Goal: Information Seeking & Learning: Compare options

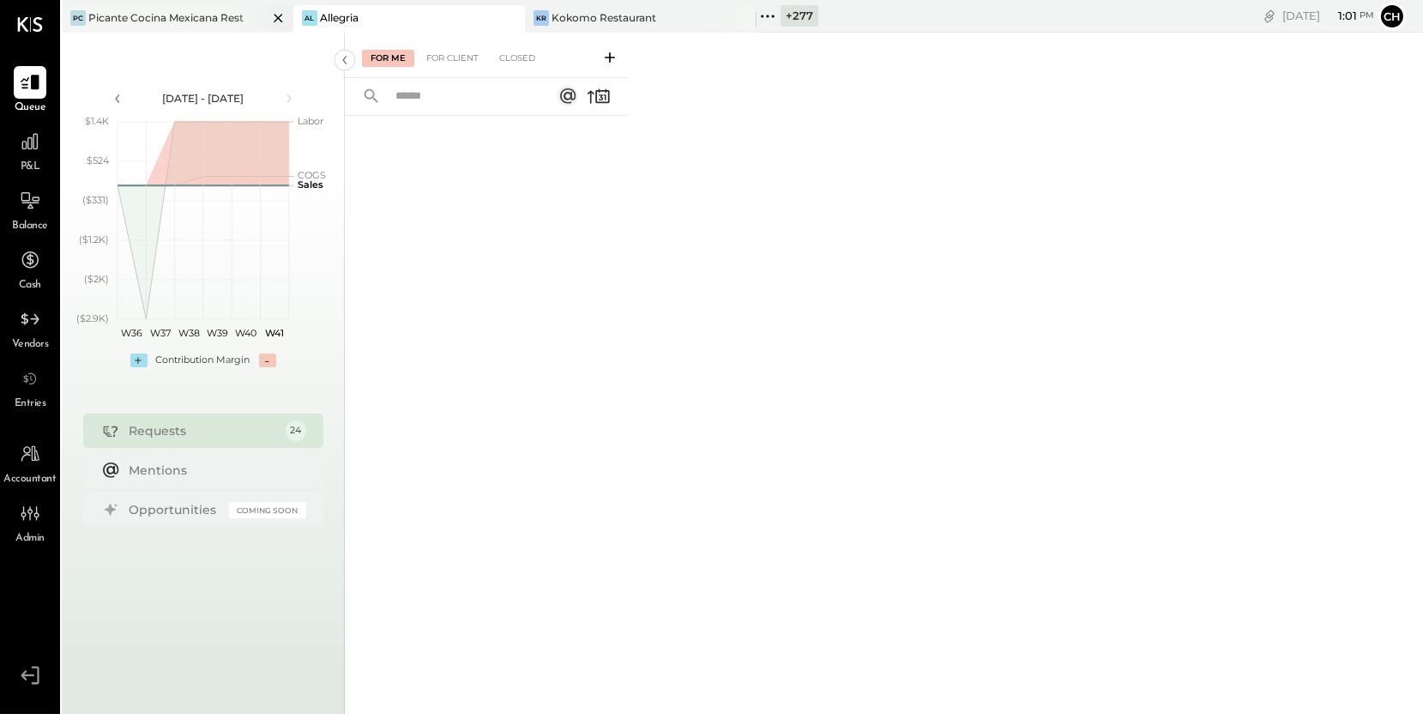
click at [277, 17] on icon at bounding box center [278, 18] width 9 height 9
click at [276, 17] on icon at bounding box center [278, 18] width 21 height 21
click at [77, 17] on icon at bounding box center [73, 16] width 22 height 22
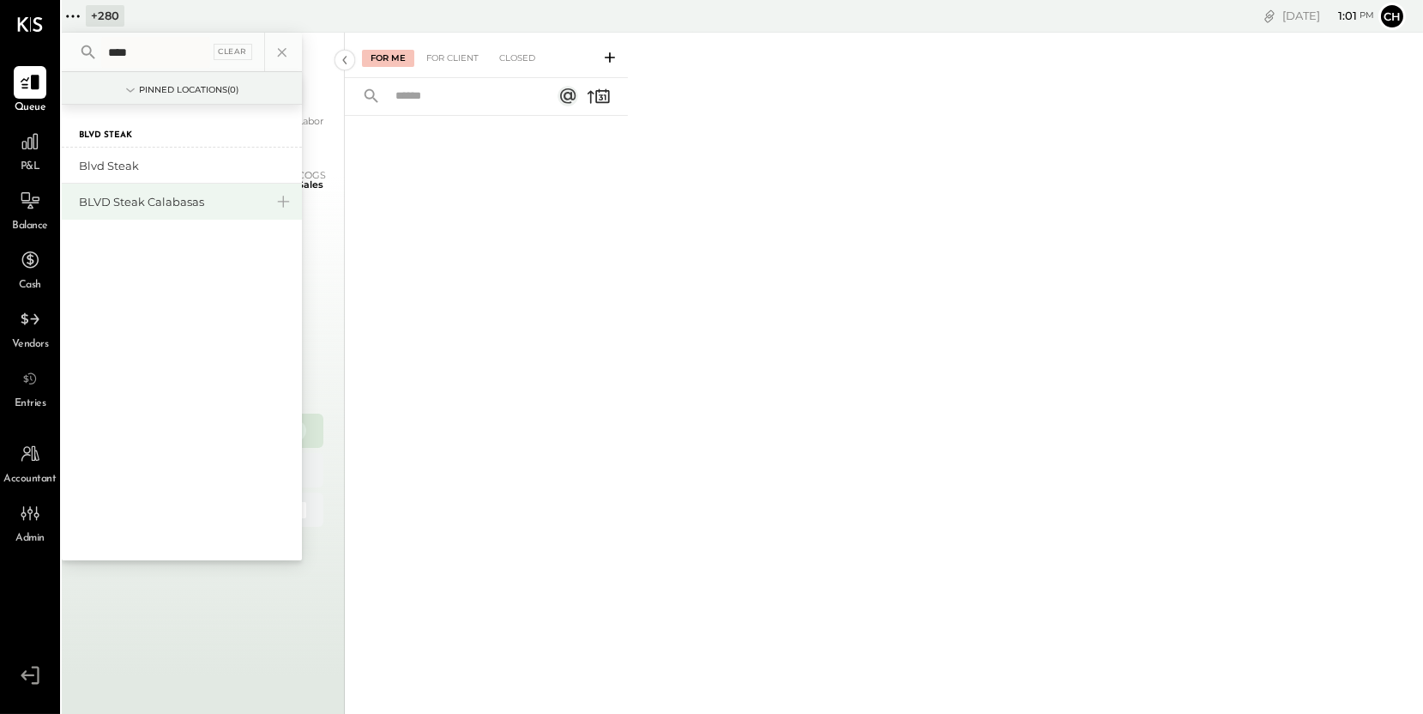
type input "****"
click at [117, 205] on div "BLVD Steak Calabasas" at bounding box center [171, 202] width 185 height 16
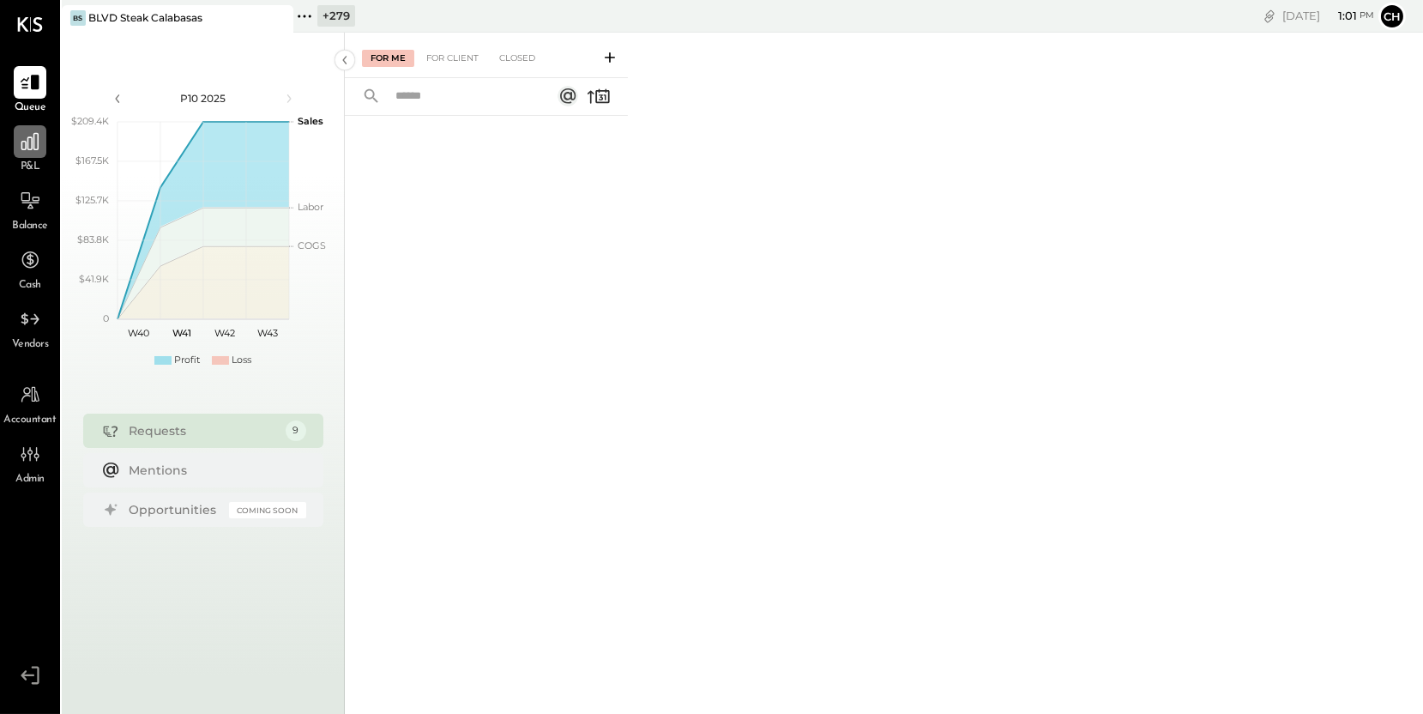
click at [22, 150] on icon at bounding box center [30, 141] width 22 height 22
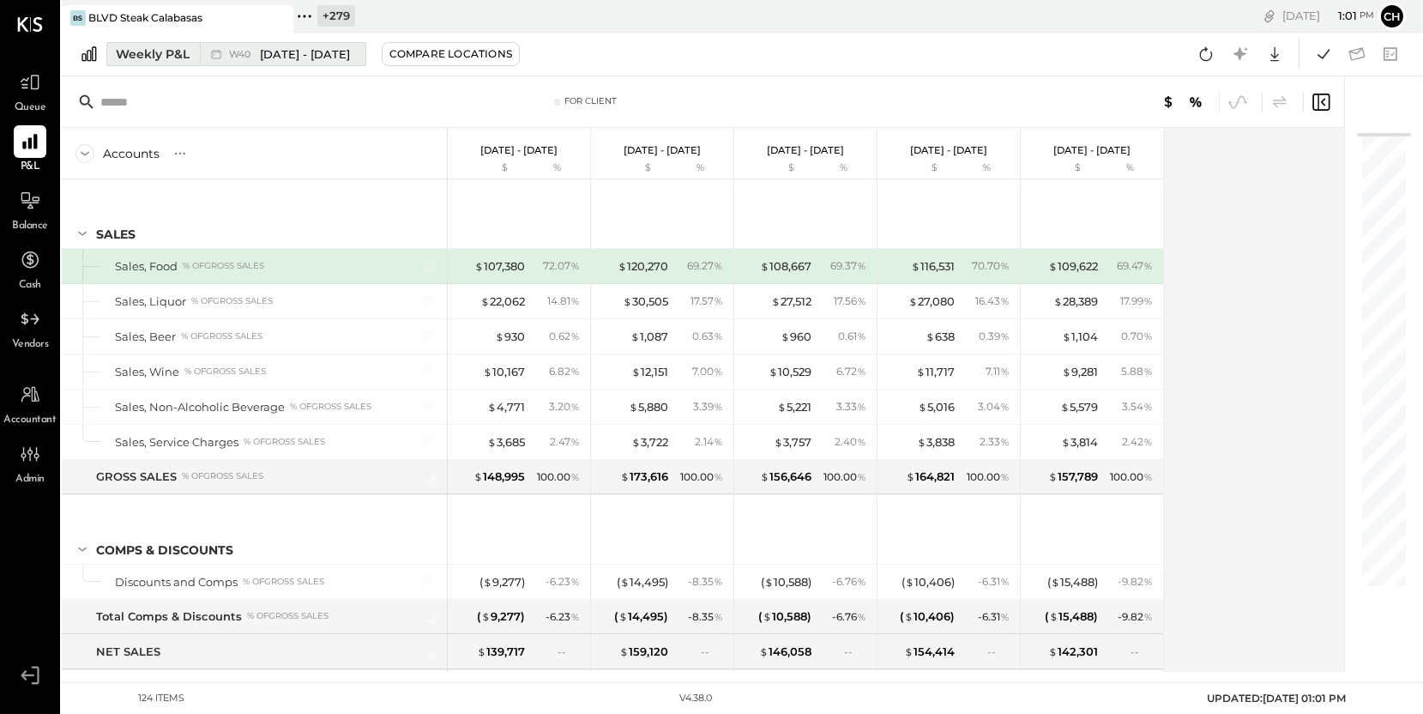
click at [219, 56] on icon at bounding box center [216, 53] width 17 height 17
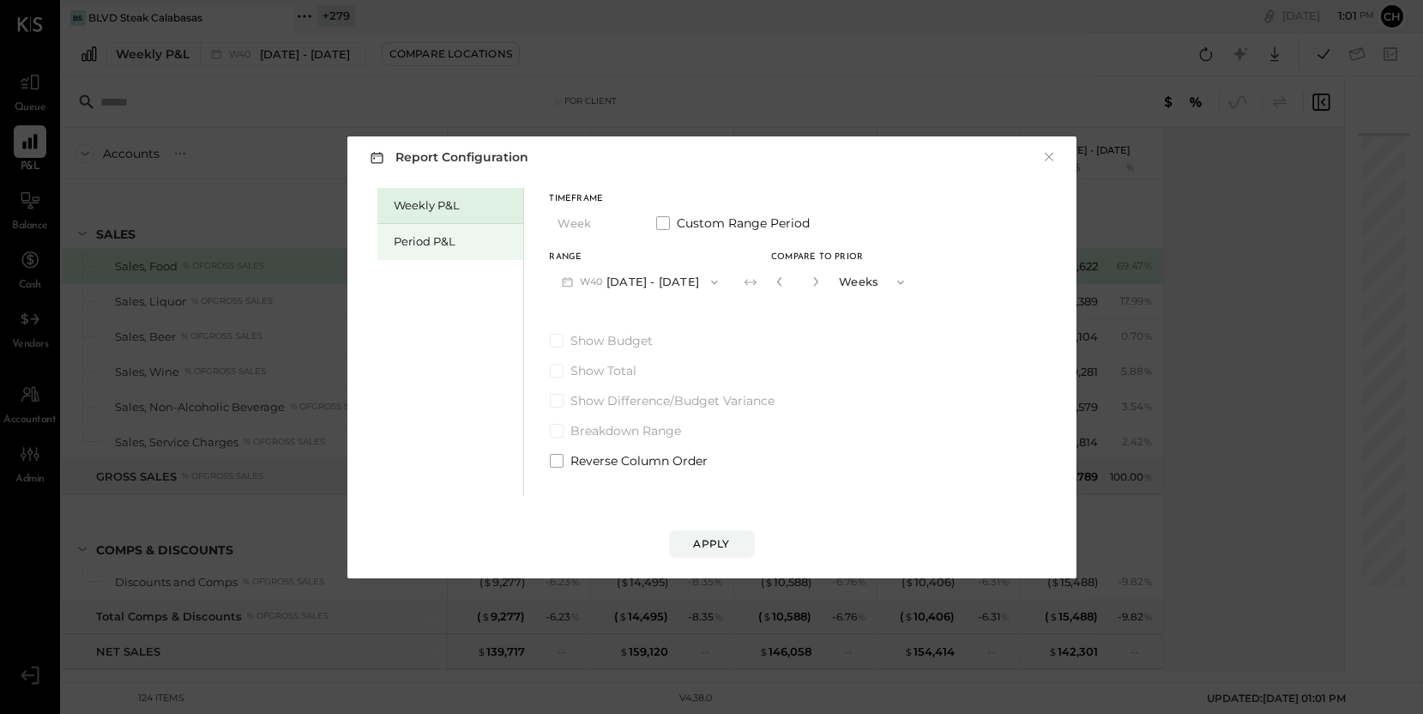
click at [435, 237] on div "Period P&L" at bounding box center [455, 241] width 120 height 16
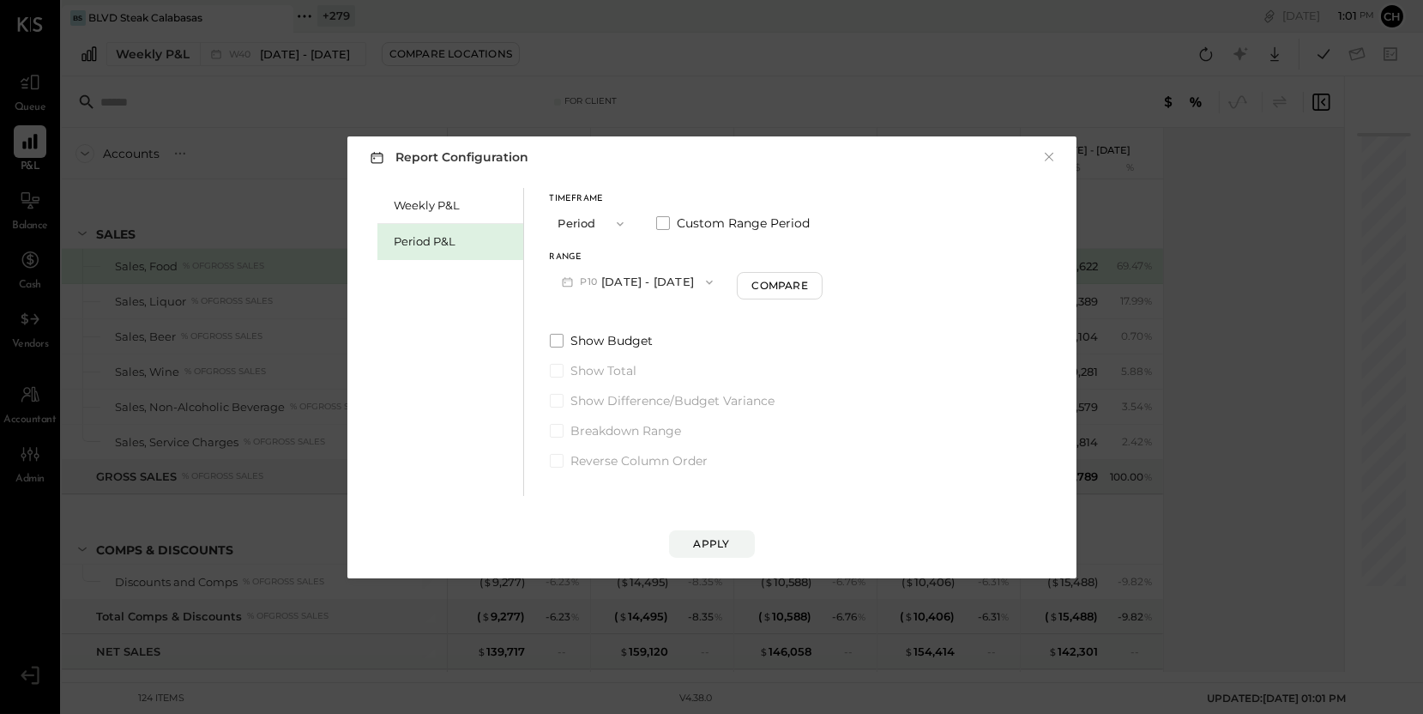
click at [617, 225] on icon "button" at bounding box center [620, 224] width 14 height 14
click at [617, 225] on div "Period" at bounding box center [593, 223] width 84 height 31
click at [644, 276] on button "P10 [DATE] - [DATE]" at bounding box center [638, 282] width 176 height 32
click at [654, 319] on span "[DATE] - [DATE]" at bounding box center [629, 319] width 81 height 15
click at [716, 546] on div "Apply" at bounding box center [712, 543] width 36 height 15
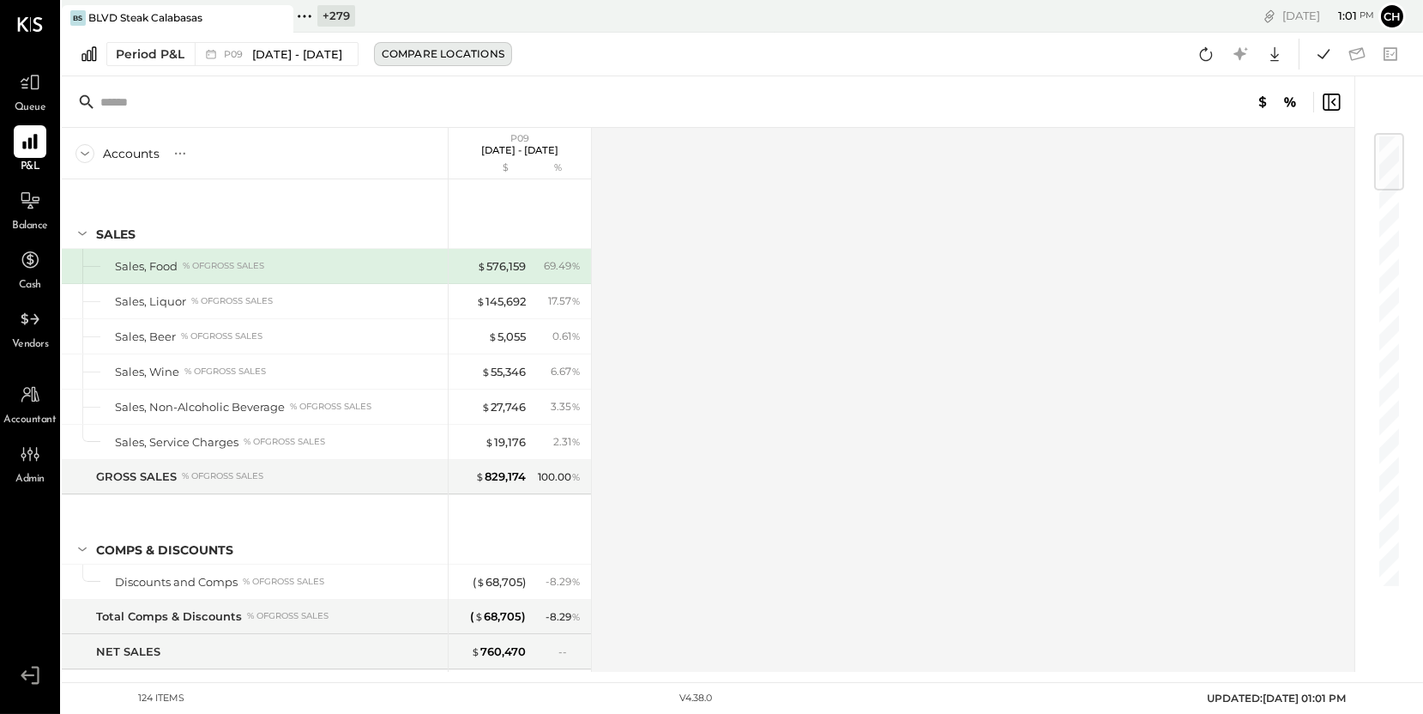
click at [478, 58] on div "Compare Locations" at bounding box center [443, 53] width 123 height 15
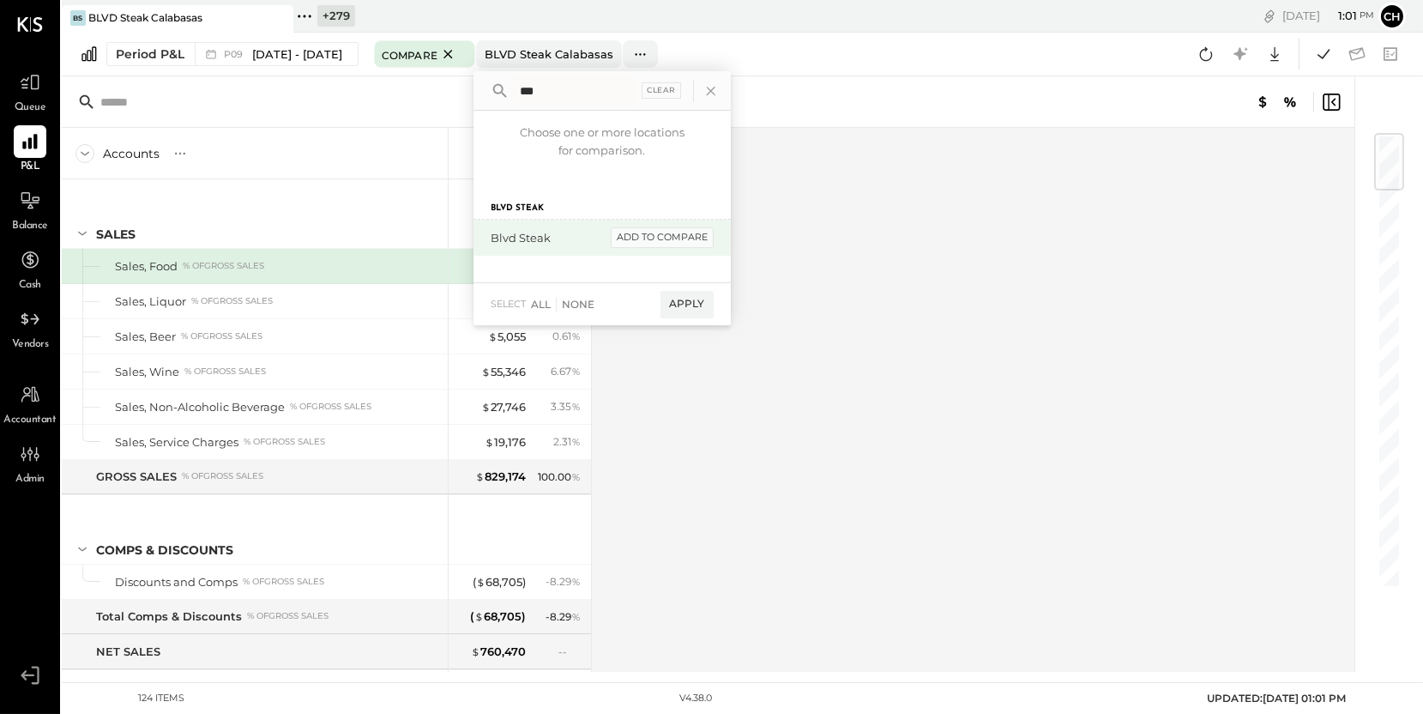
click at [692, 239] on div "add to compare" at bounding box center [662, 237] width 103 height 21
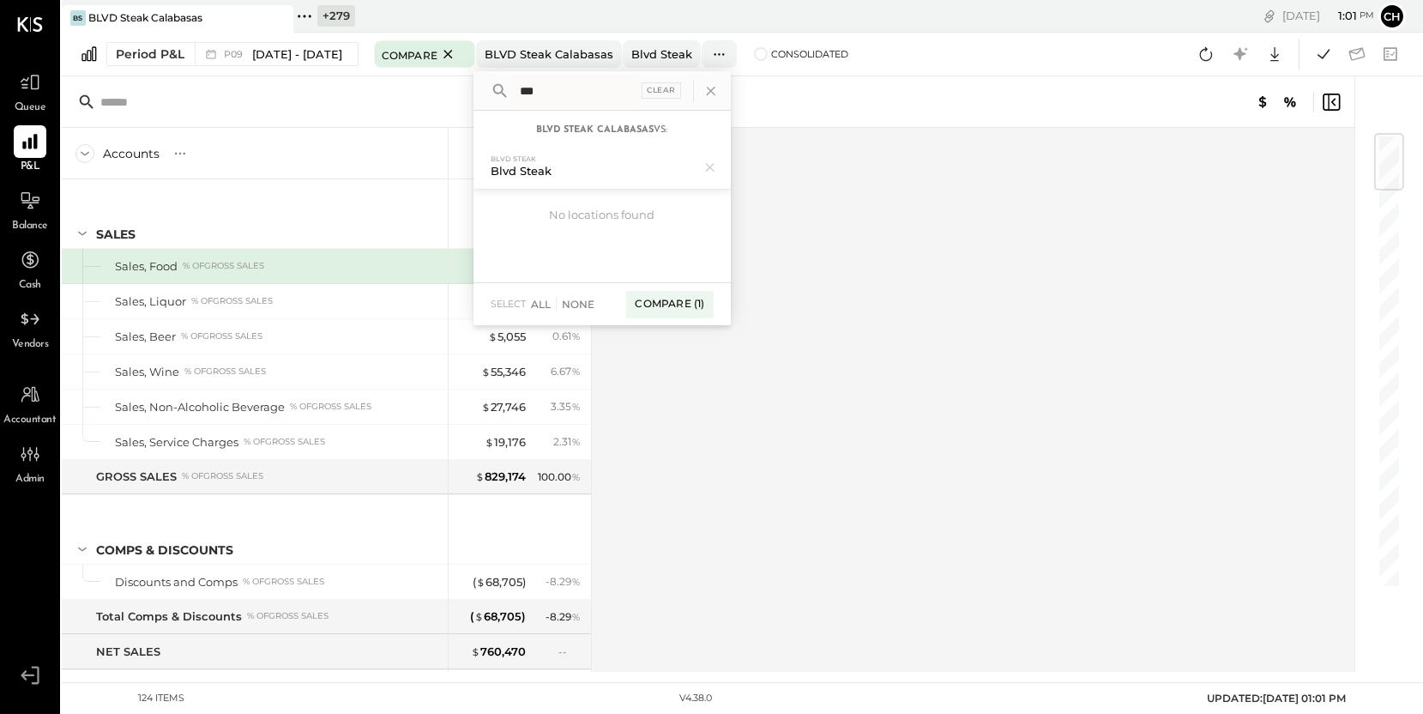
drag, startPoint x: 601, startPoint y: 93, endPoint x: 534, endPoint y: 84, distance: 68.4
click at [534, 84] on div "*** Clear" at bounding box center [601, 90] width 257 height 39
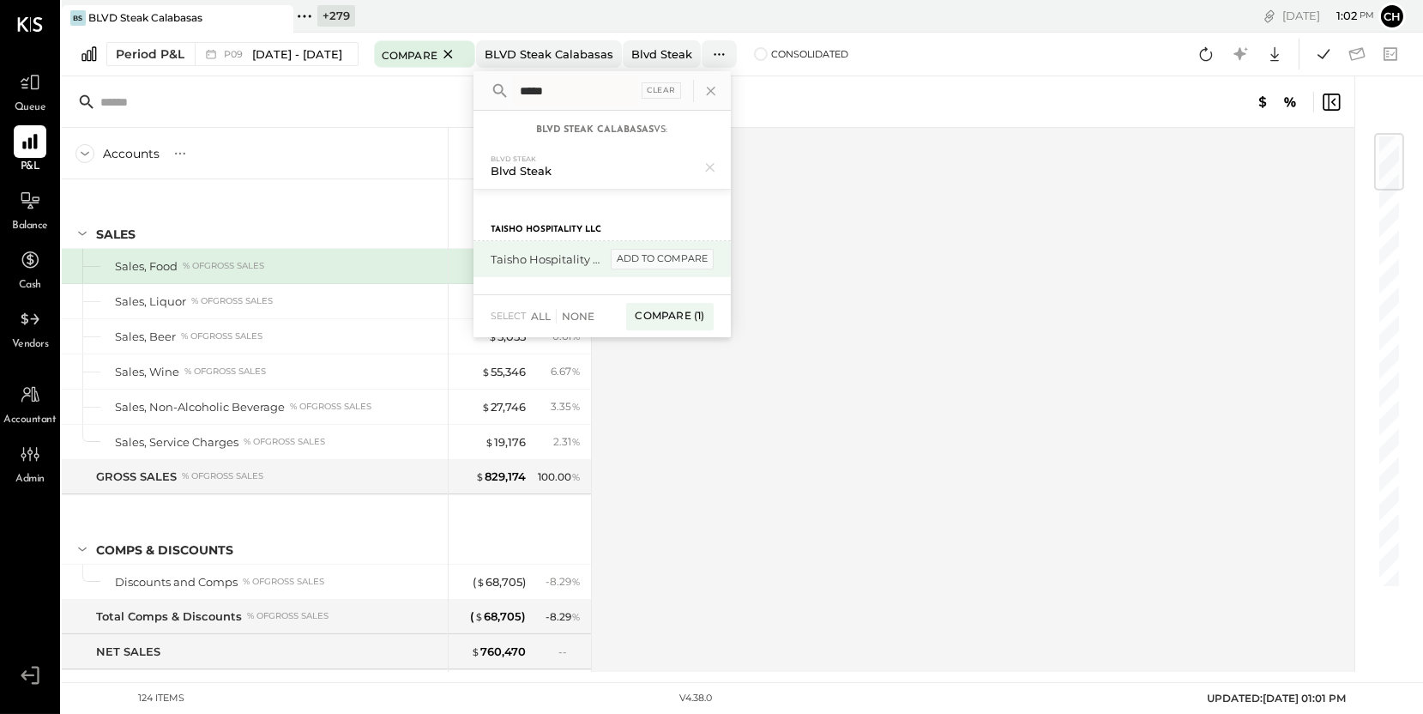
type input "*****"
click at [714, 258] on div "add to compare" at bounding box center [662, 259] width 103 height 21
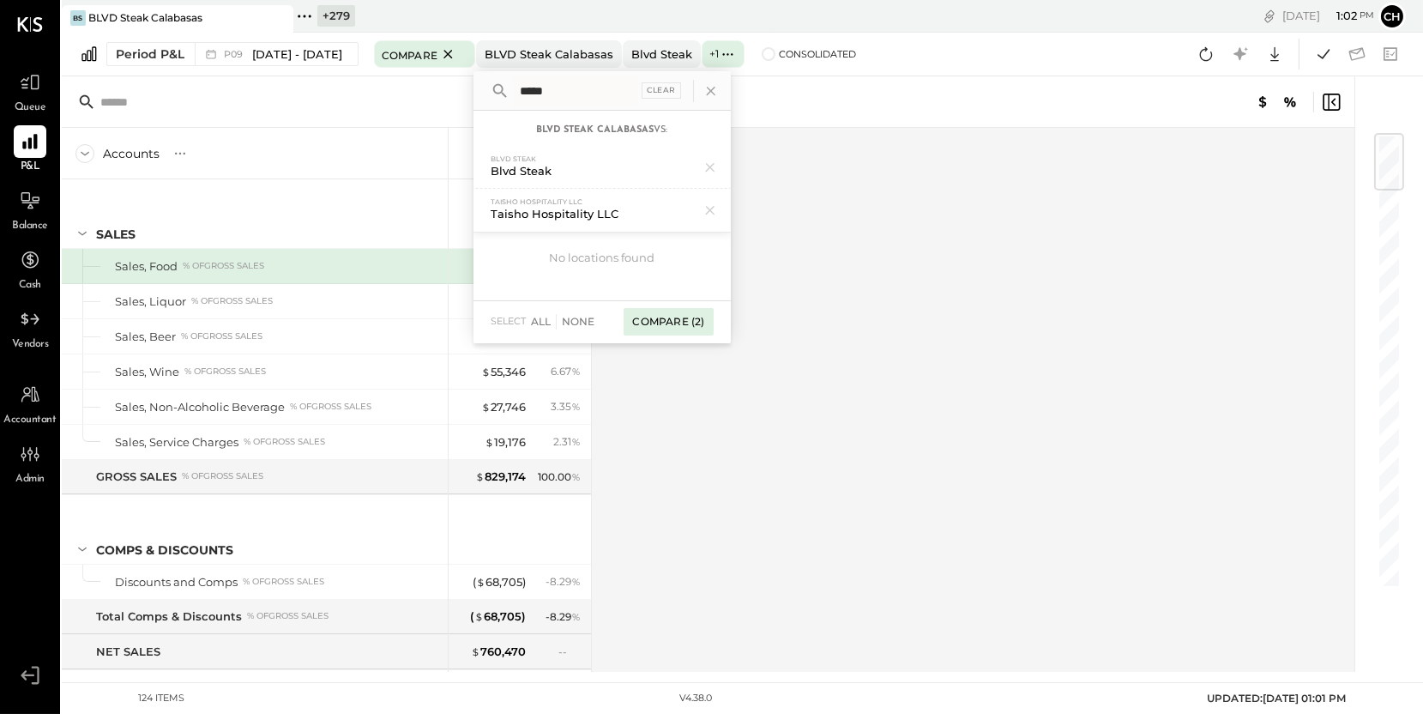
click at [713, 322] on div "Compare (2)" at bounding box center [668, 321] width 89 height 27
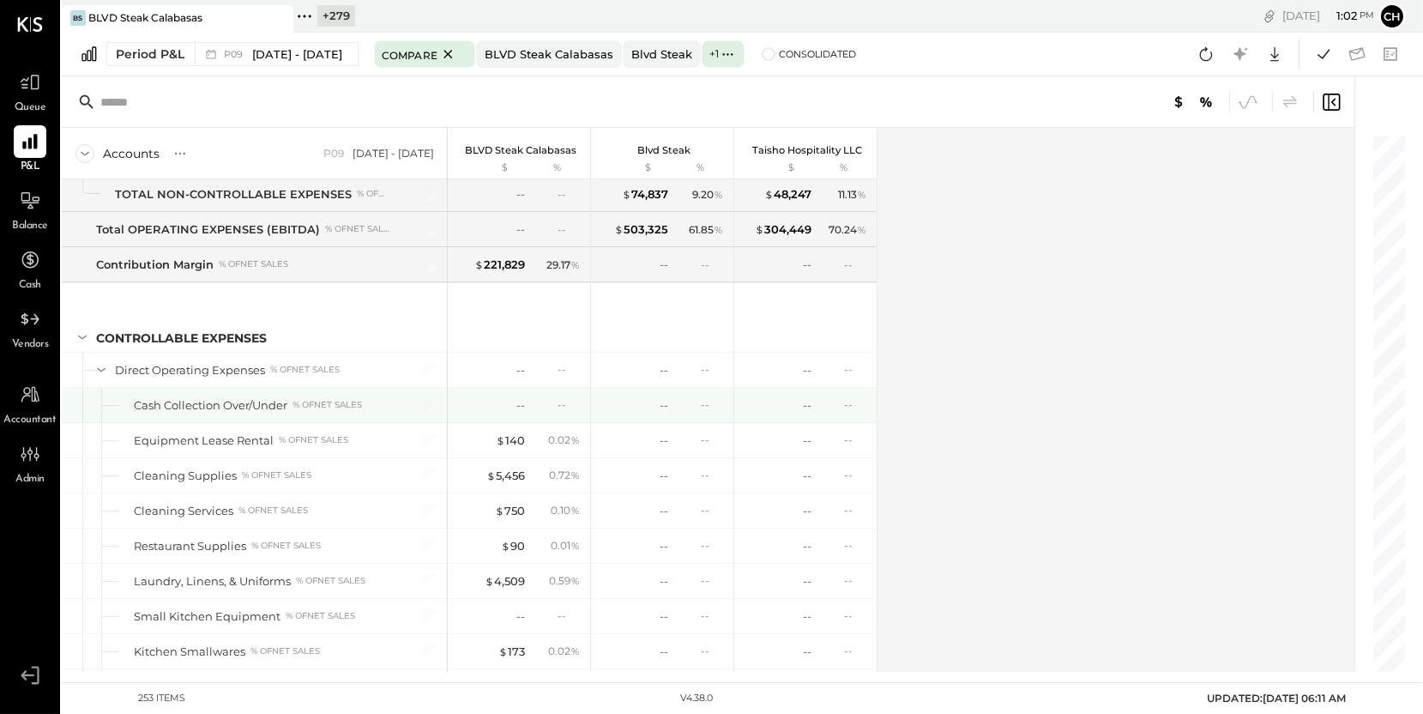
scroll to position [6374, 0]
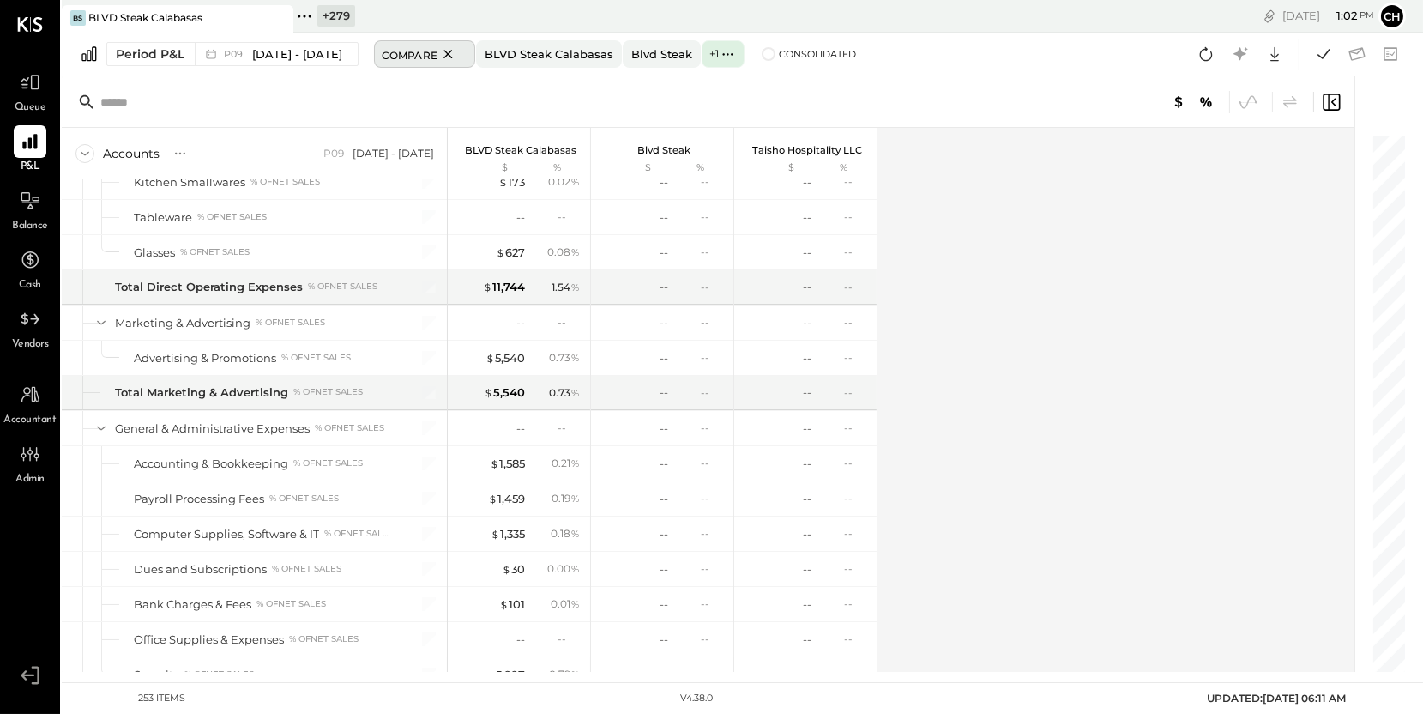
click at [459, 52] on icon at bounding box center [447, 54] width 21 height 21
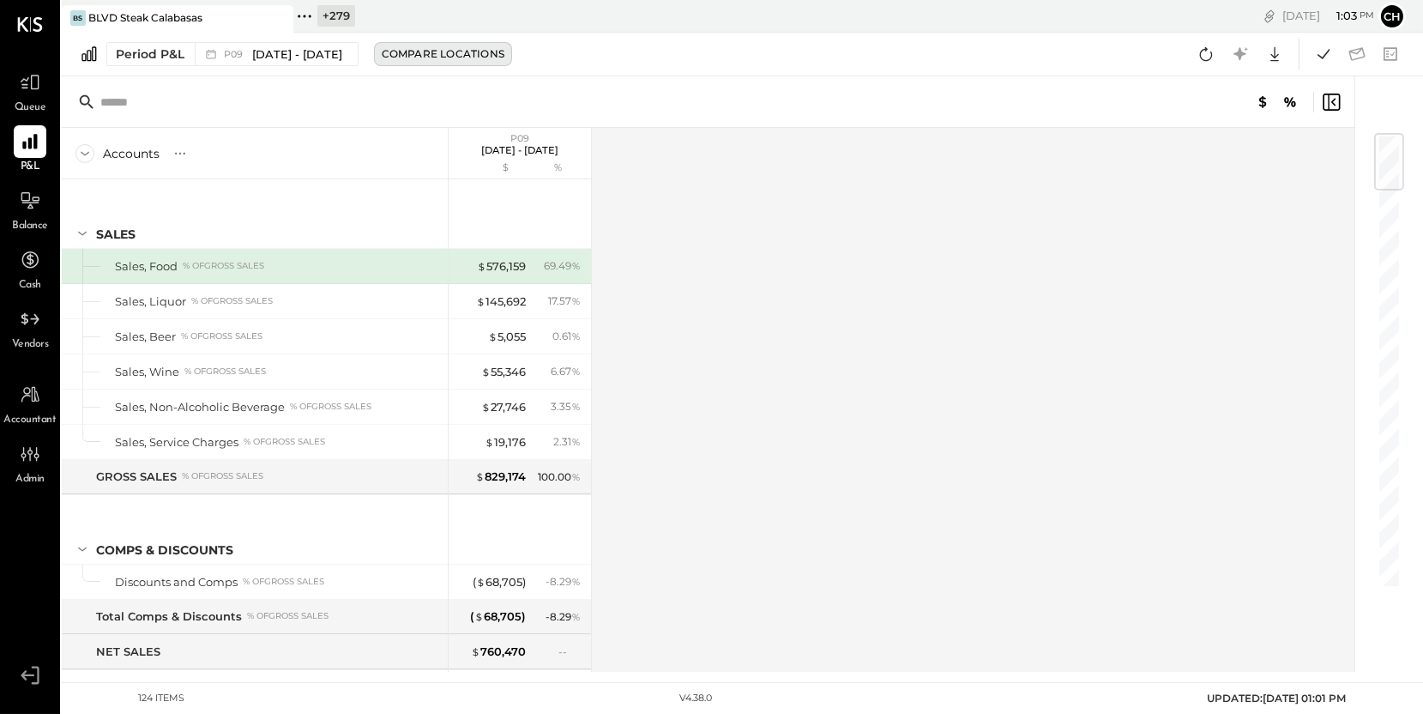
click at [443, 57] on div "Compare Locations" at bounding box center [443, 53] width 123 height 15
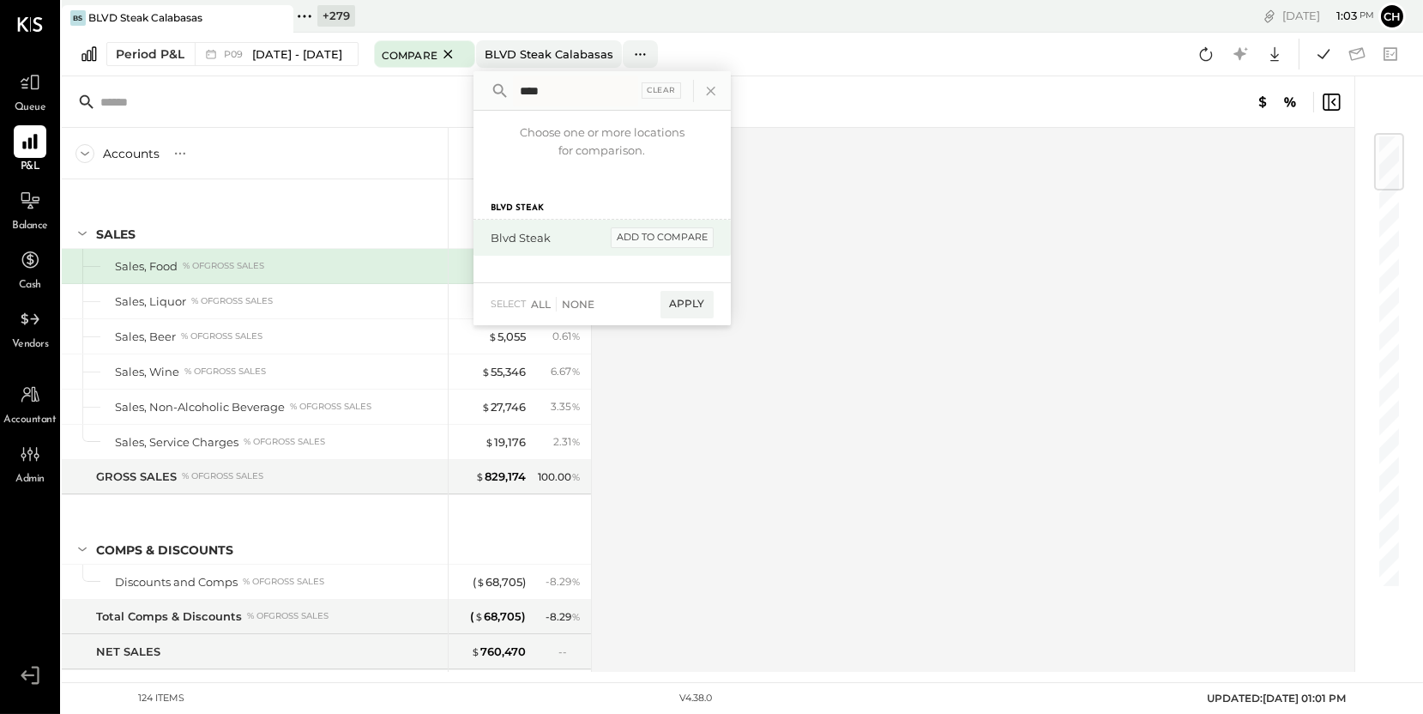
click at [692, 245] on div "add to compare" at bounding box center [662, 237] width 103 height 21
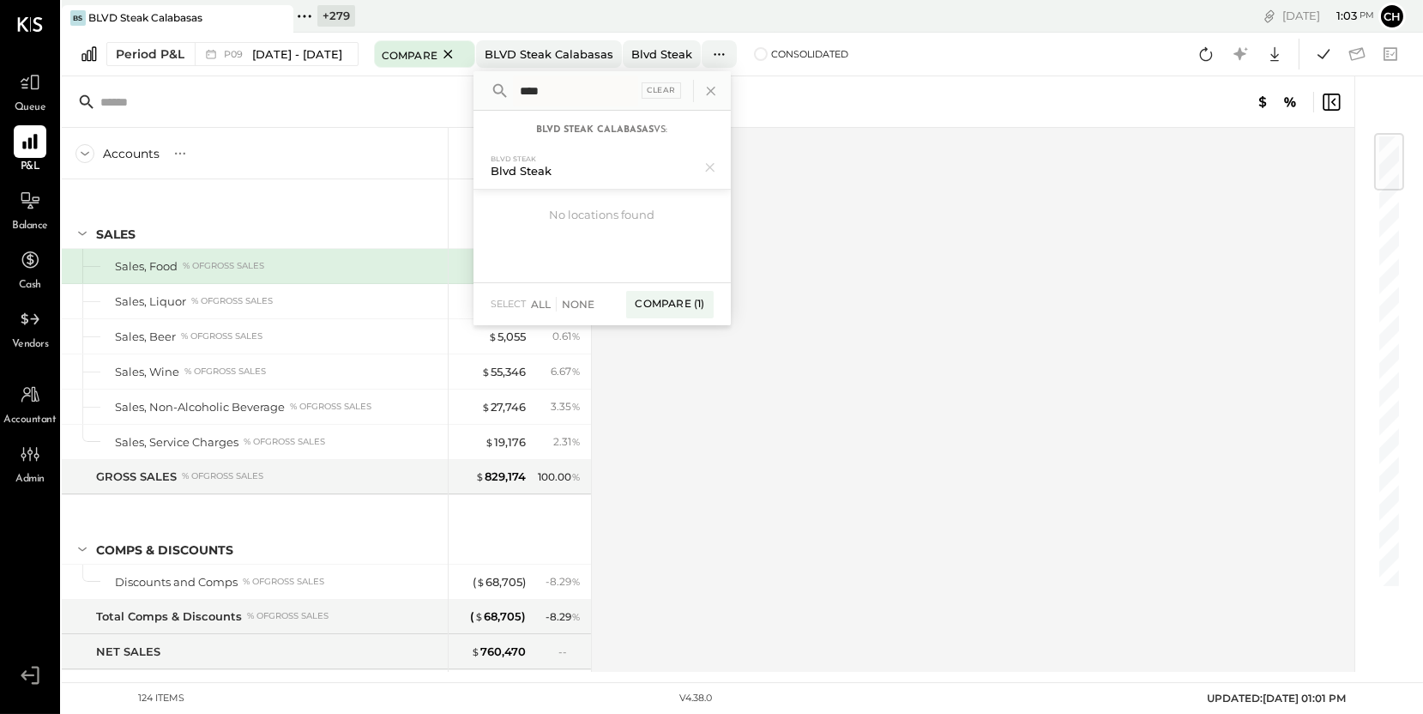
drag, startPoint x: 582, startPoint y: 90, endPoint x: 534, endPoint y: 86, distance: 48.2
click at [534, 86] on div "**** Clear" at bounding box center [601, 90] width 257 height 39
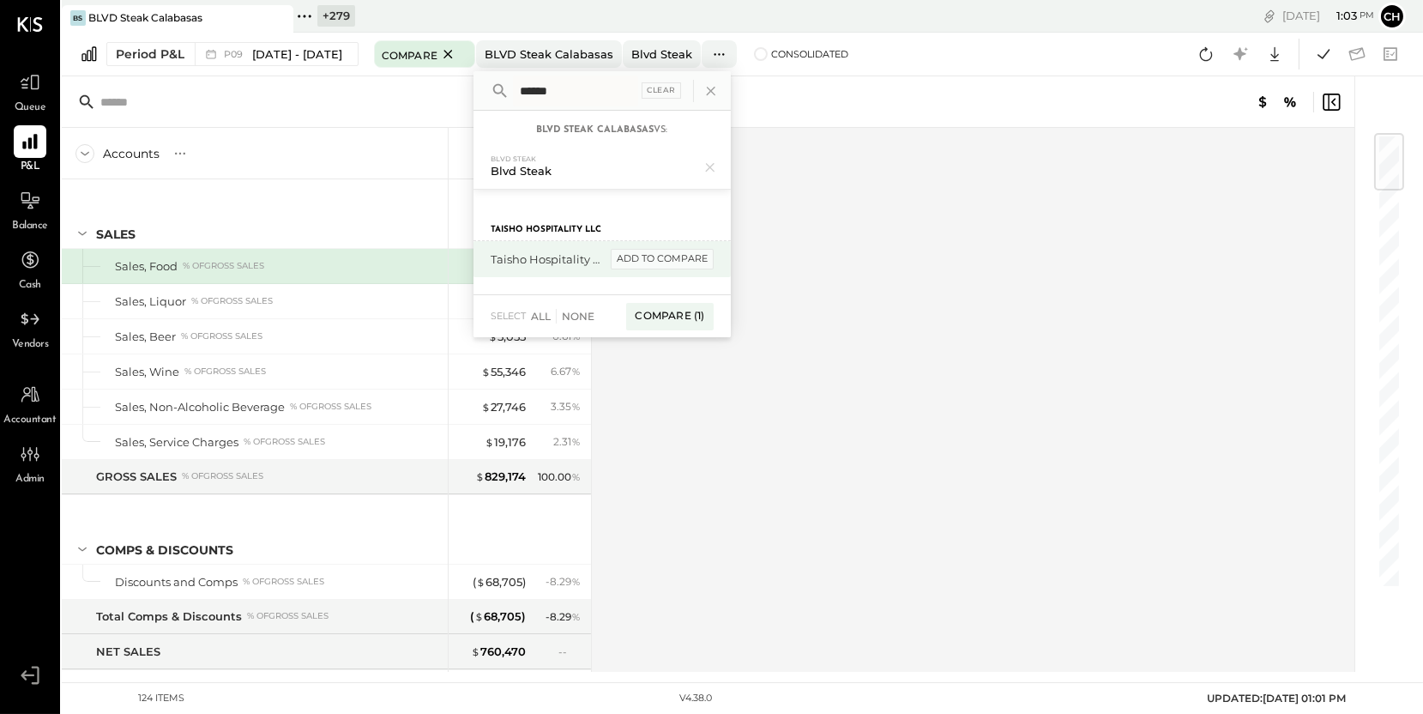
type input "******"
click at [702, 260] on div "add to compare" at bounding box center [662, 259] width 103 height 21
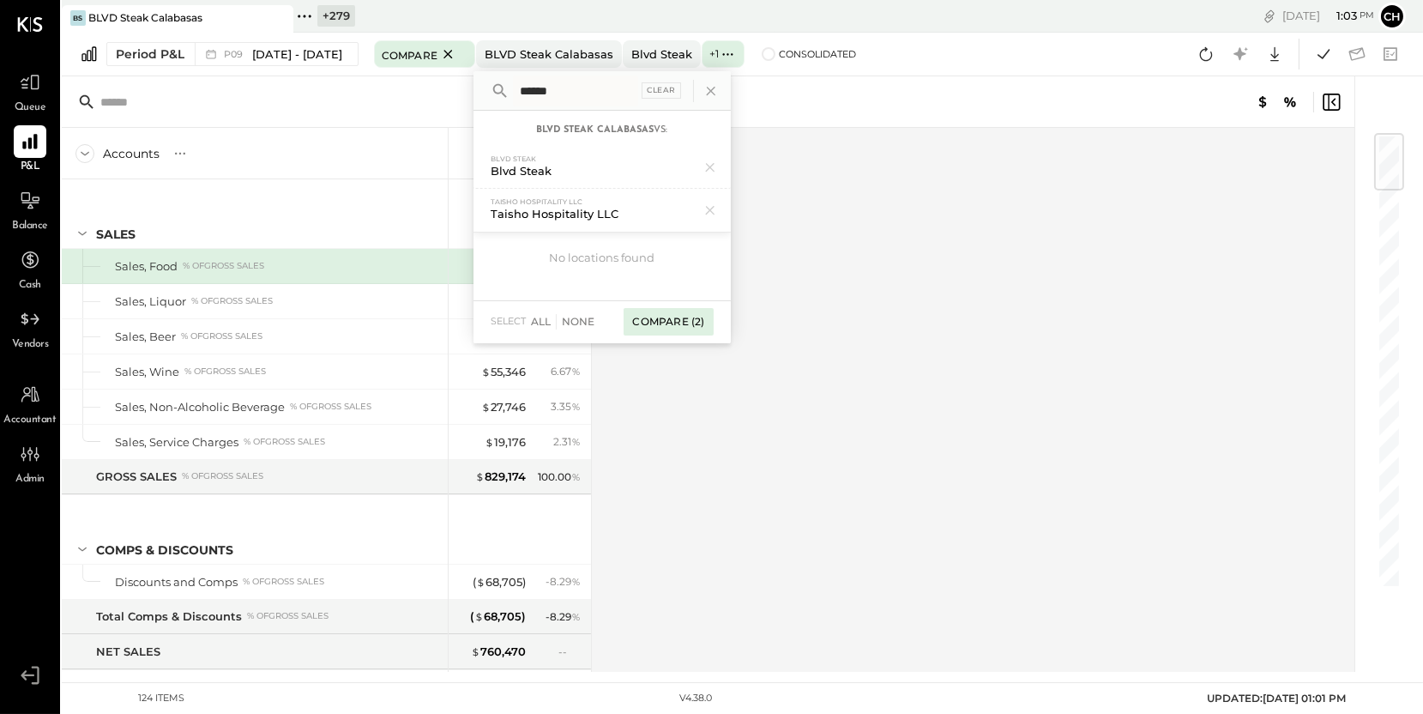
click at [708, 320] on div "Compare (2)" at bounding box center [668, 321] width 89 height 27
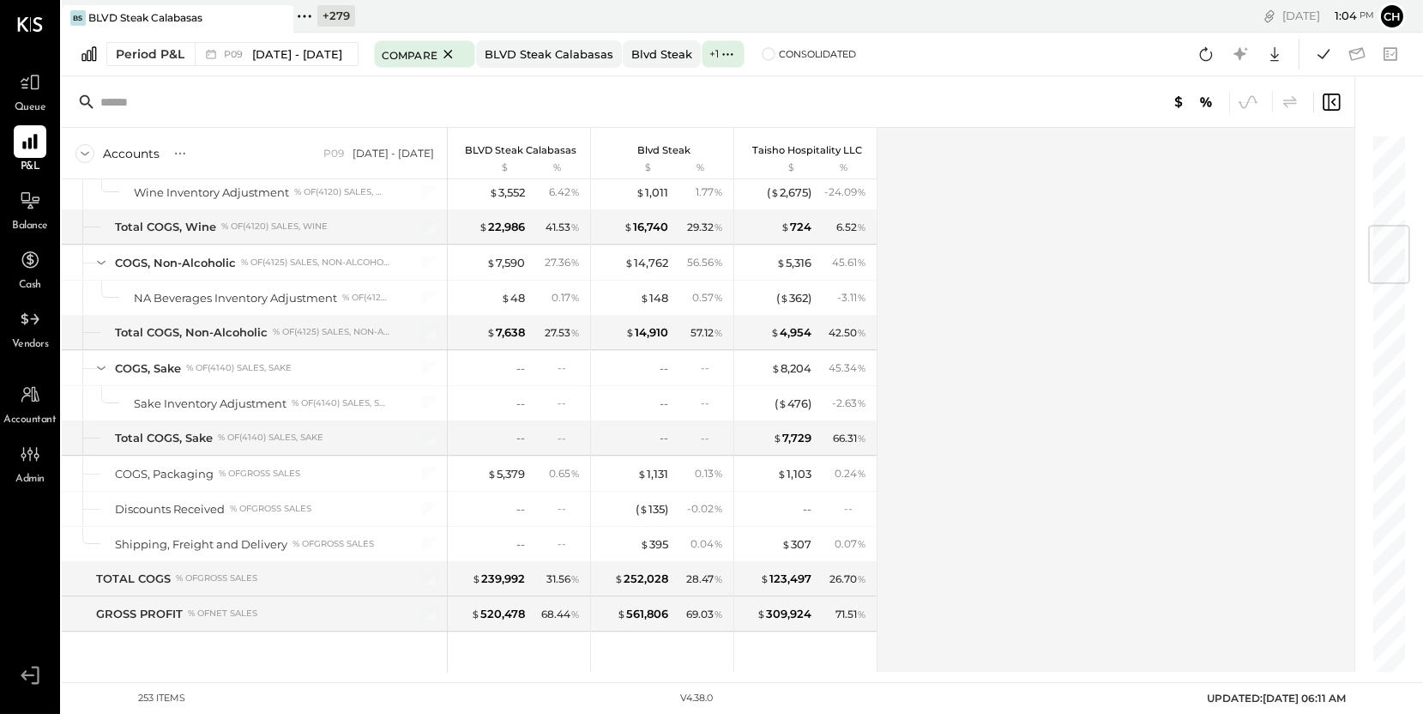
scroll to position [770, 0]
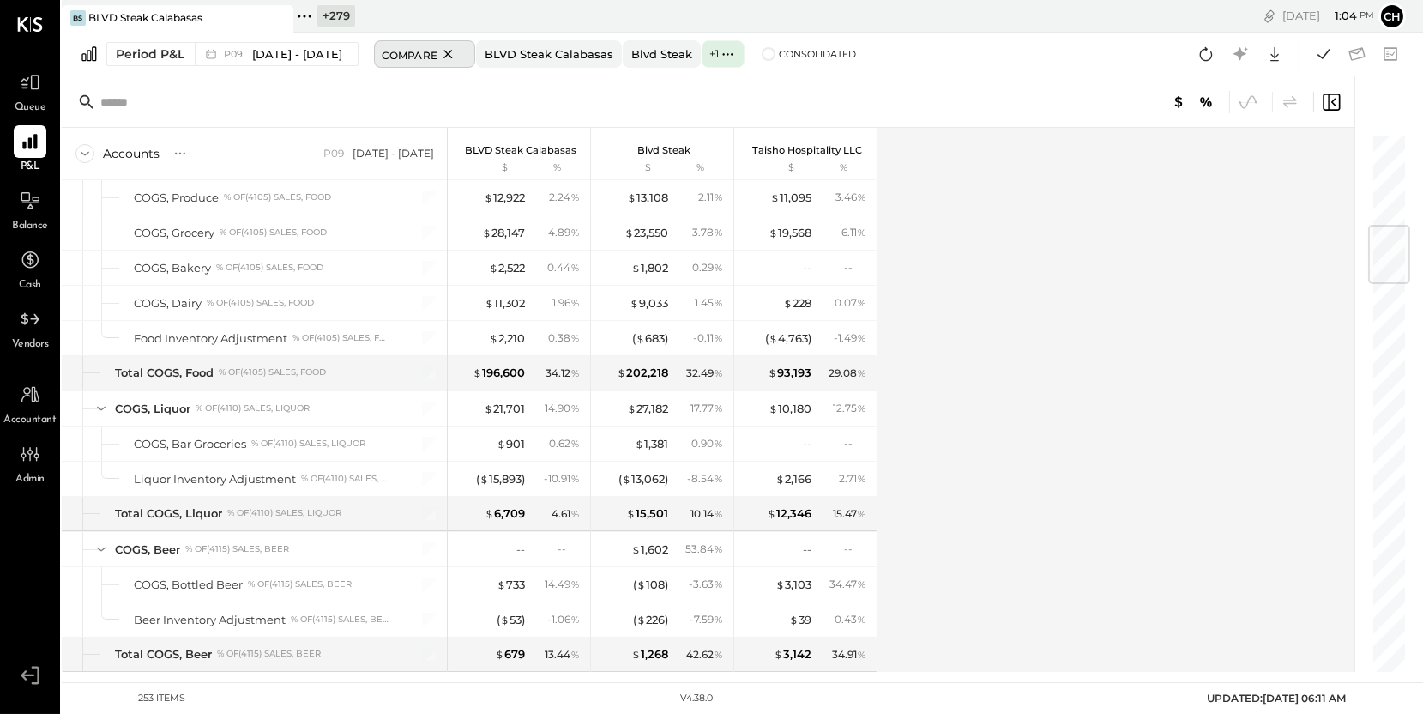
click at [452, 56] on icon at bounding box center [447, 54] width 9 height 9
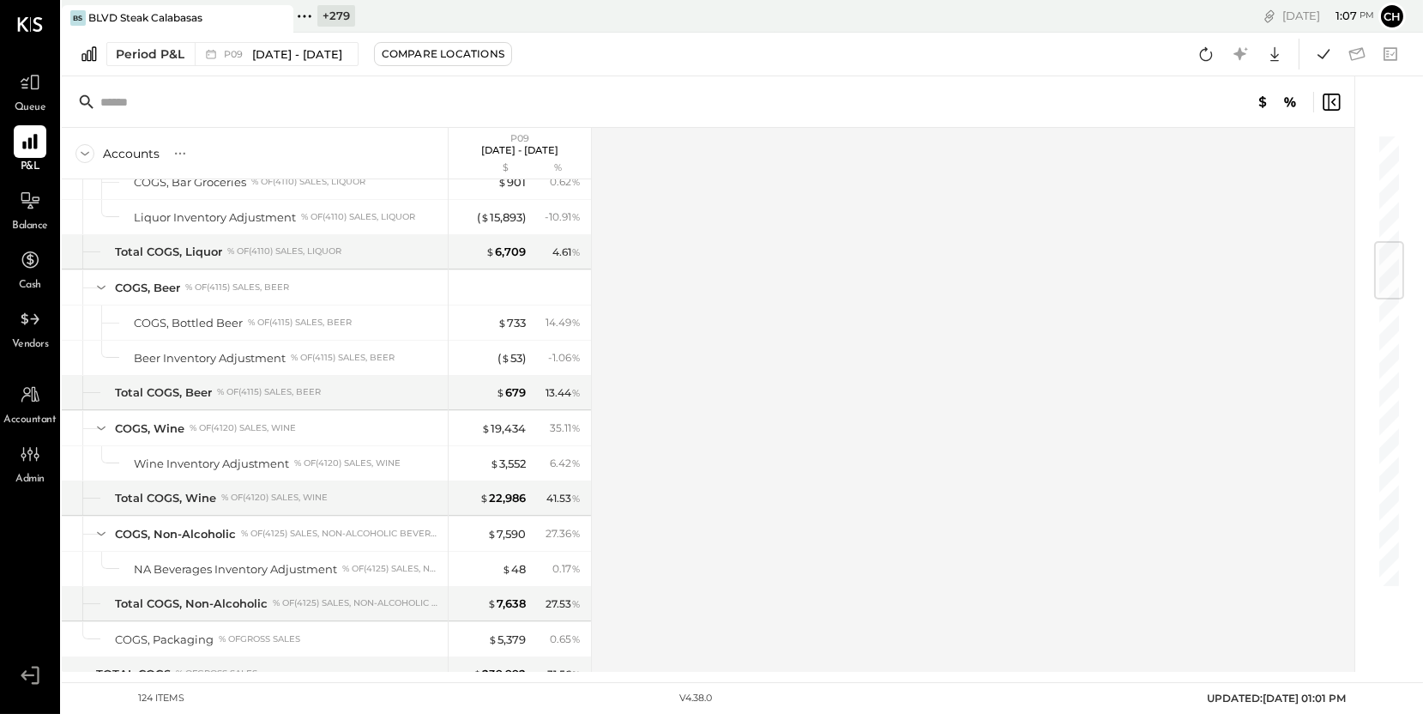
scroll to position [903, 0]
